Goal: Navigation & Orientation: Find specific page/section

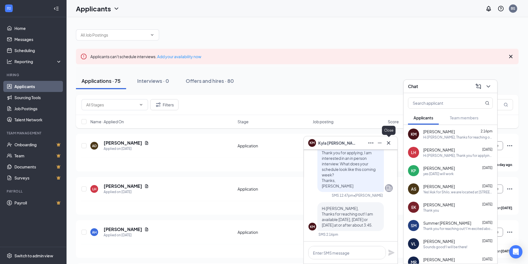
click at [388, 144] on icon "Cross" at bounding box center [388, 143] width 7 height 7
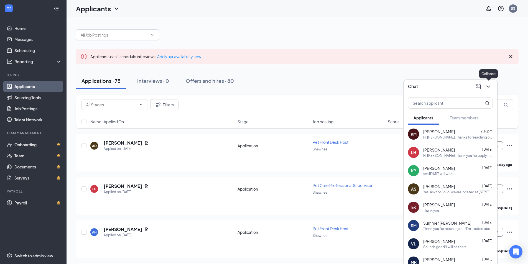
click at [487, 85] on icon "ChevronDown" at bounding box center [488, 86] width 7 height 7
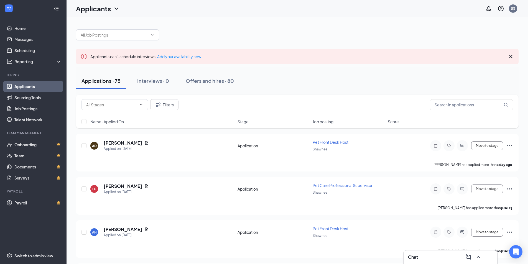
click at [511, 54] on icon "Cross" at bounding box center [511, 56] width 7 height 7
click at [511, 56] on icon "Cross" at bounding box center [511, 56] width 7 height 7
